Goal: Task Accomplishment & Management: Manage account settings

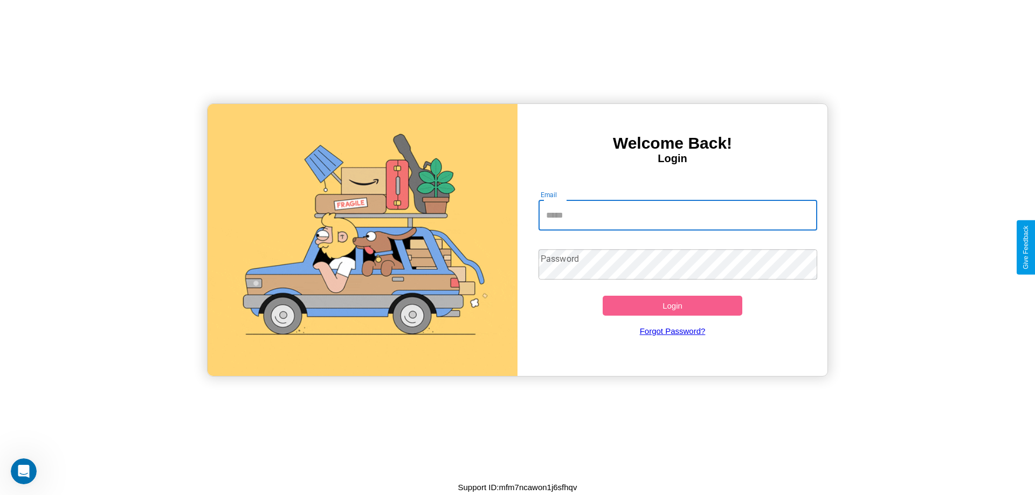
click at [678, 215] on input "Email" at bounding box center [677, 216] width 279 height 30
type input "**********"
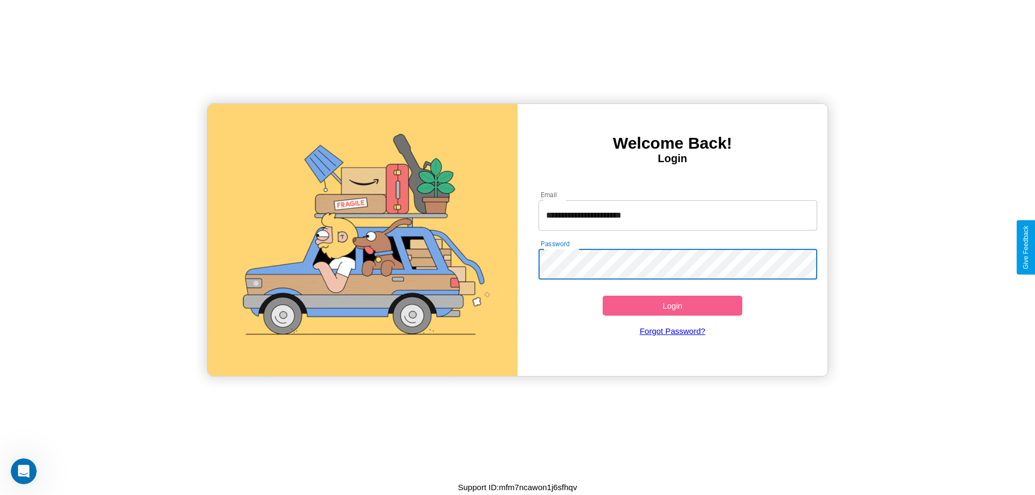
click at [672, 306] on button "Login" at bounding box center [673, 306] width 140 height 20
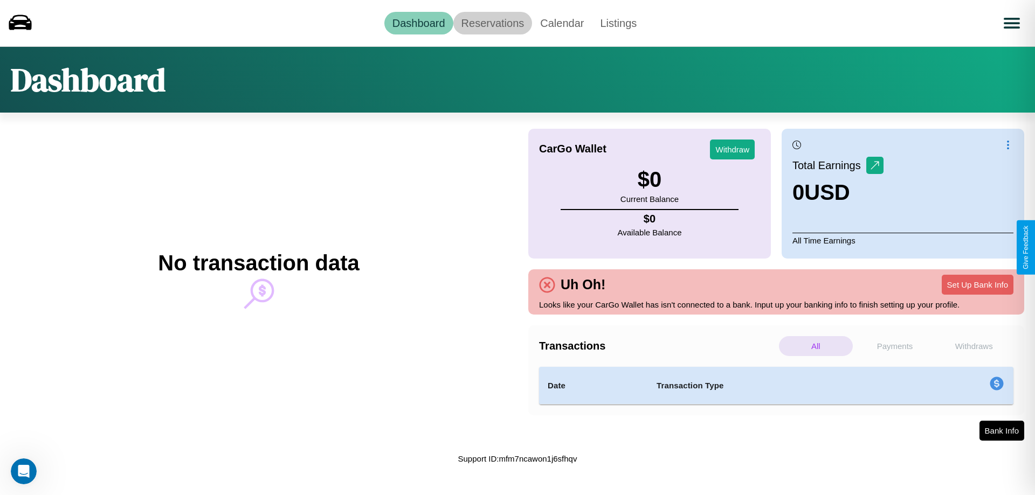
click at [492, 23] on link "Reservations" at bounding box center [492, 23] width 79 height 23
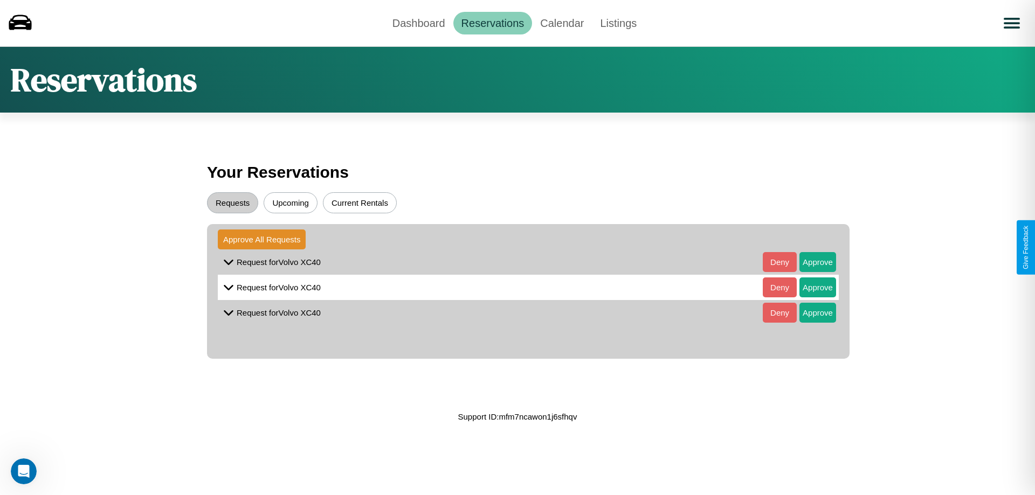
click at [291, 203] on button "Upcoming" at bounding box center [291, 202] width 54 height 21
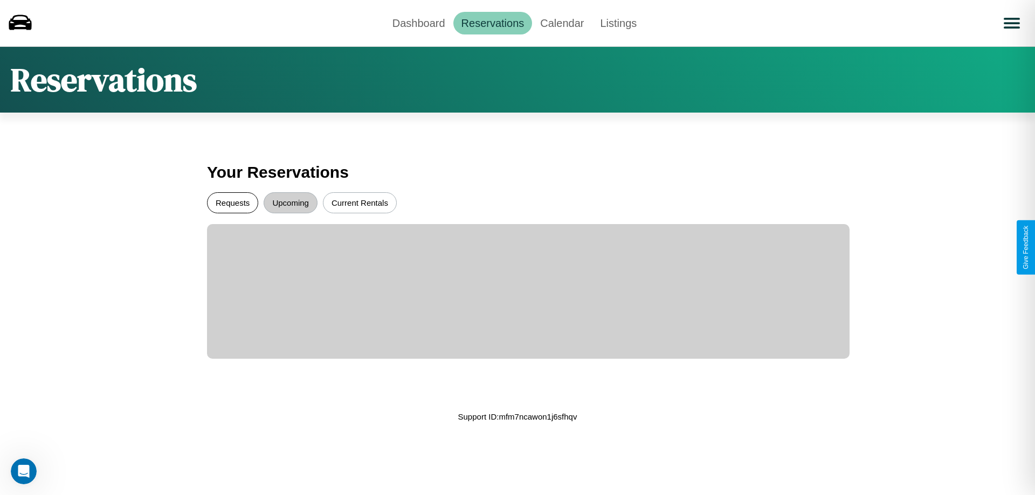
click at [232, 203] on button "Requests" at bounding box center [232, 202] width 51 height 21
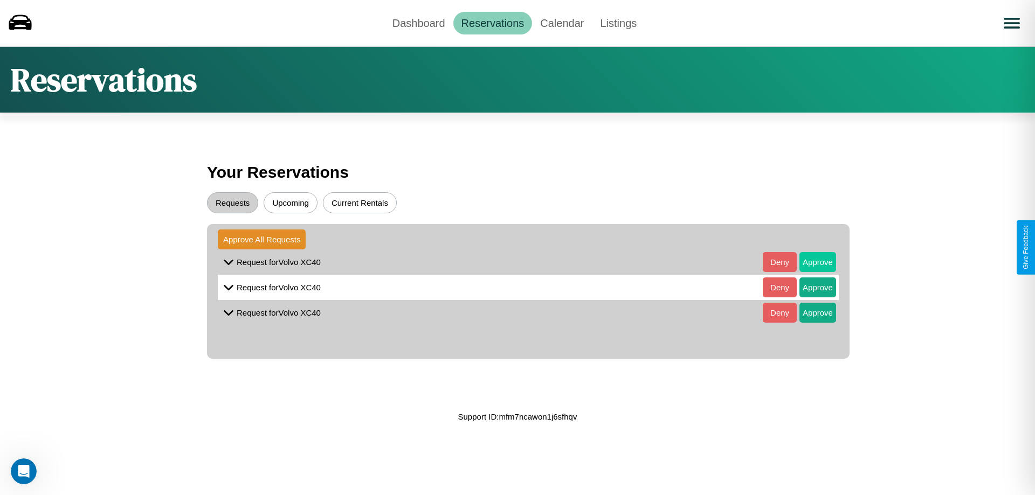
click at [810, 262] on button "Approve" at bounding box center [817, 262] width 37 height 20
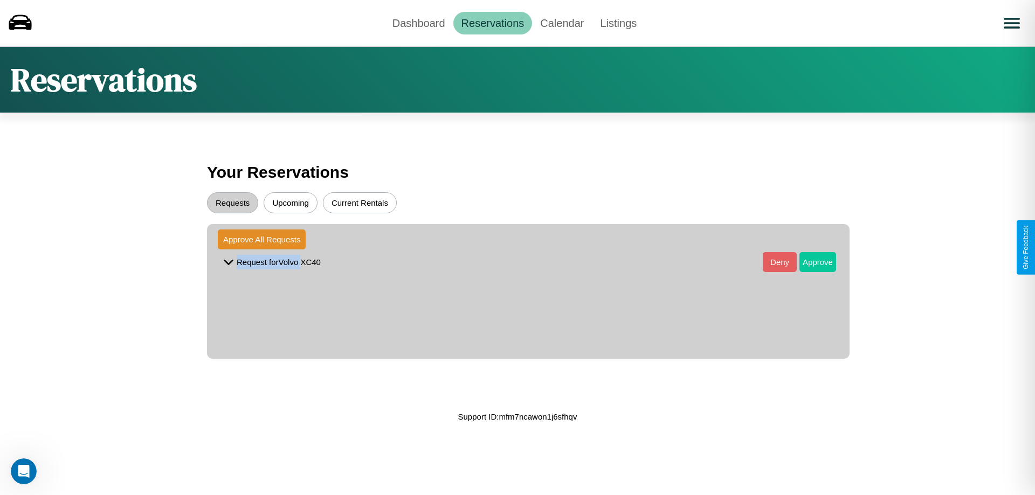
click at [810, 262] on button "Approve" at bounding box center [817, 262] width 37 height 20
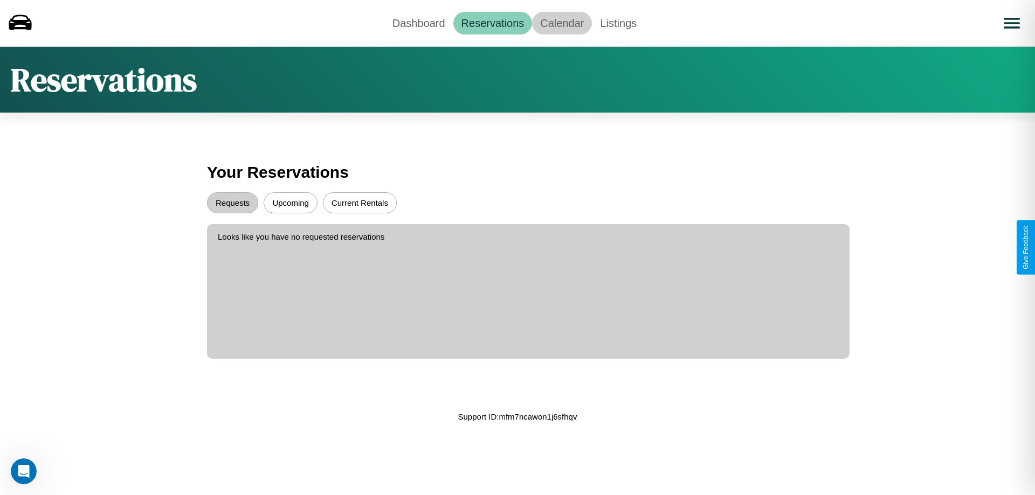
click at [562, 23] on link "Calendar" at bounding box center [562, 23] width 60 height 23
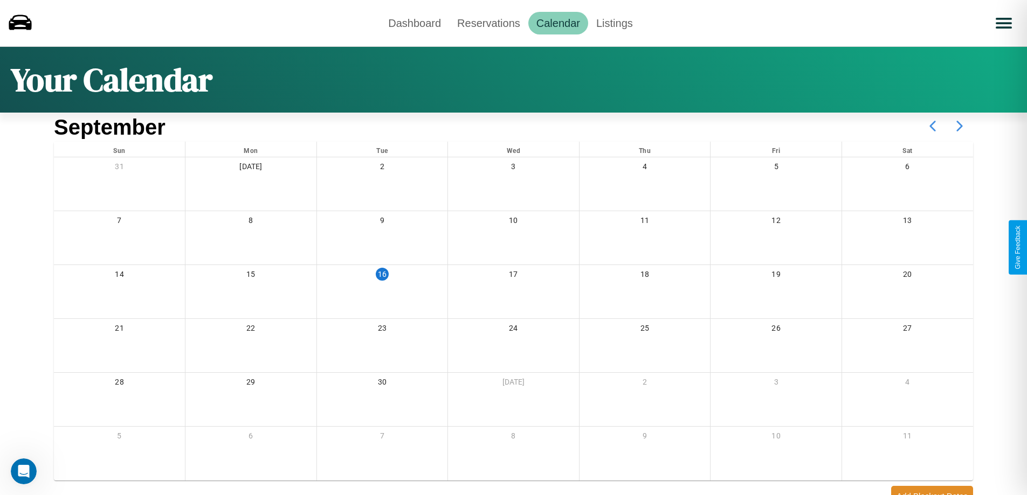
click at [959, 126] on icon at bounding box center [959, 126] width 27 height 27
